Goal: Task Accomplishment & Management: Manage account settings

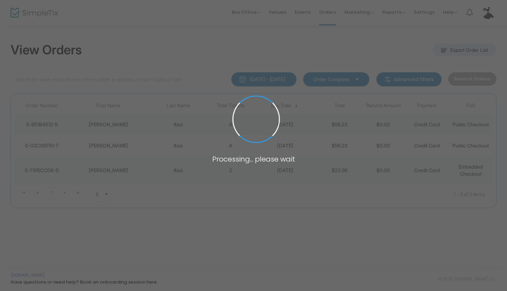
type input "IFASI"
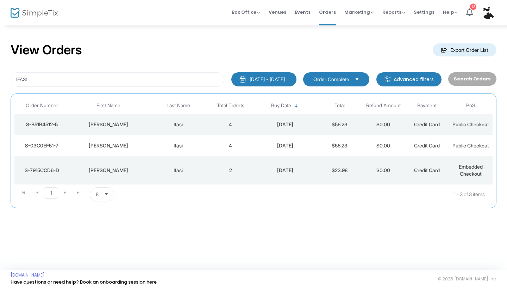
click at [303, 12] on span "Events" at bounding box center [303, 12] width 16 height 18
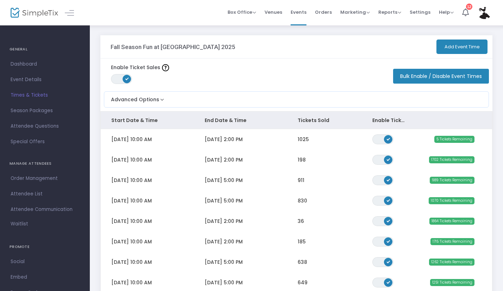
click at [127, 142] on span "[DATE] 10:00 AM" at bounding box center [131, 139] width 41 height 7
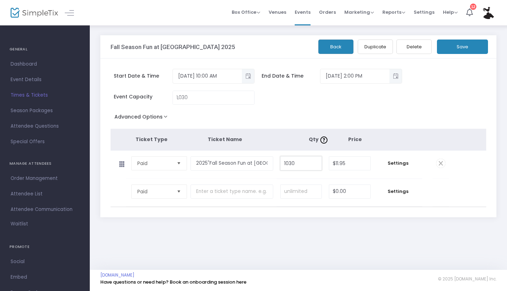
click at [297, 162] on input "1030" at bounding box center [301, 162] width 41 height 13
type input "1,035"
click at [190, 97] on input "1030" at bounding box center [213, 97] width 81 height 13
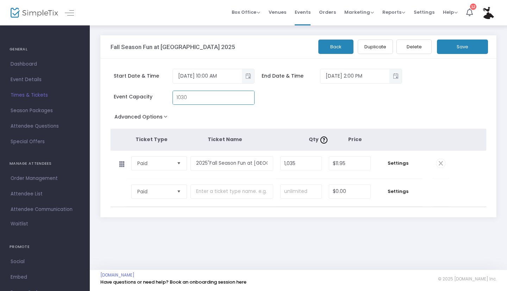
click at [190, 97] on input "1030" at bounding box center [213, 97] width 81 height 13
type input "1035"
